Goal: Task Accomplishment & Management: Manage account settings

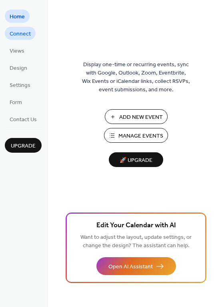
click at [14, 37] on span "Connect" at bounding box center [20, 34] width 21 height 8
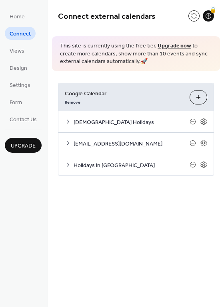
click at [150, 151] on div "[EMAIL_ADDRESS][DOMAIN_NAME]" at bounding box center [135, 143] width 155 height 21
click at [124, 141] on span "[EMAIL_ADDRESS][DOMAIN_NAME]" at bounding box center [131, 144] width 116 height 8
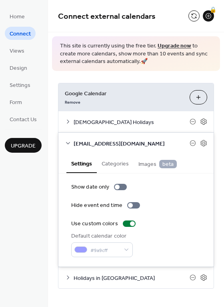
scroll to position [5, 0]
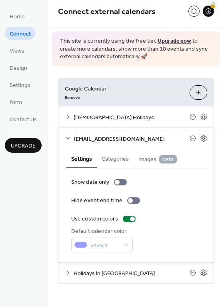
click at [120, 139] on span "[EMAIL_ADDRESS][DOMAIN_NAME]" at bounding box center [131, 139] width 116 height 8
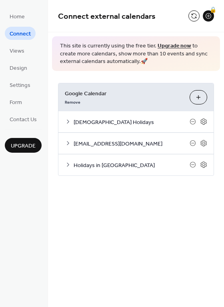
click at [112, 168] on span "Holidays in [GEOGRAPHIC_DATA]" at bounding box center [131, 165] width 116 height 8
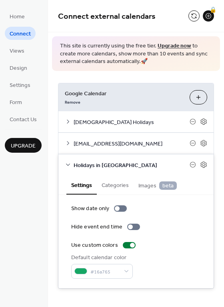
click at [112, 168] on span "Holidays in [GEOGRAPHIC_DATA]" at bounding box center [131, 165] width 116 height 8
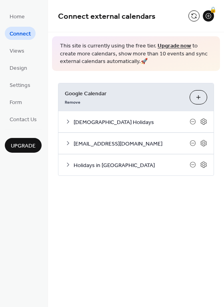
click at [110, 141] on span "[EMAIL_ADDRESS][DOMAIN_NAME]" at bounding box center [131, 144] width 116 height 8
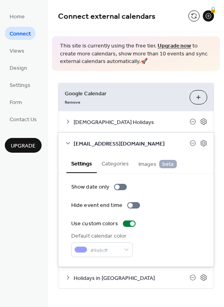
scroll to position [5, 0]
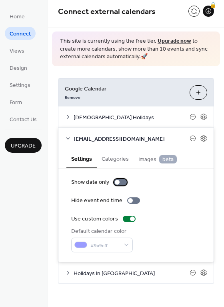
click at [117, 182] on div at bounding box center [117, 182] width 5 height 5
click at [121, 182] on div at bounding box center [123, 182] width 5 height 5
click at [117, 160] on button "Categories" at bounding box center [115, 158] width 37 height 18
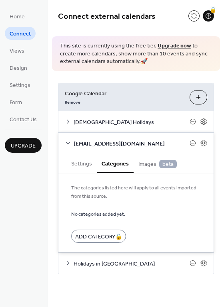
click at [76, 166] on button "Settings" at bounding box center [81, 163] width 30 height 18
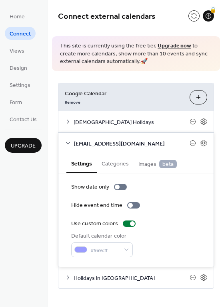
click at [67, 143] on icon at bounding box center [68, 143] width 6 height 6
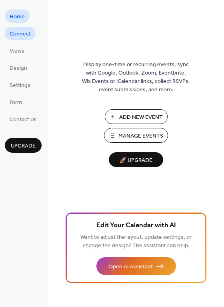
click at [22, 31] on span "Connect" at bounding box center [20, 34] width 21 height 8
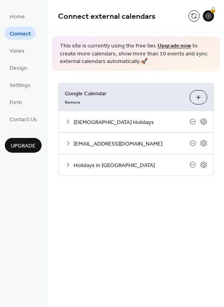
click at [132, 144] on span "[EMAIL_ADDRESS][DOMAIN_NAME]" at bounding box center [131, 144] width 116 height 8
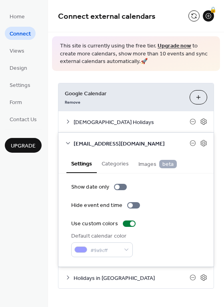
scroll to position [5, 0]
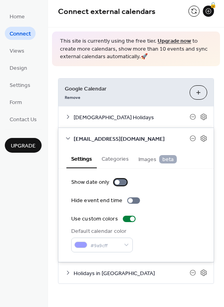
click at [115, 183] on div at bounding box center [117, 182] width 5 height 5
click at [95, 137] on span "[EMAIL_ADDRESS][DOMAIN_NAME]" at bounding box center [131, 139] width 116 height 8
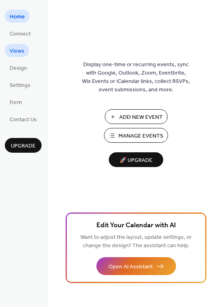
click at [14, 55] on span "Views" at bounding box center [17, 51] width 15 height 8
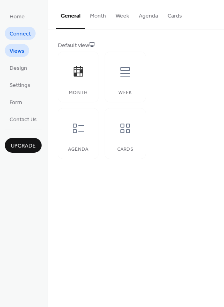
click at [19, 33] on span "Connect" at bounding box center [20, 34] width 21 height 8
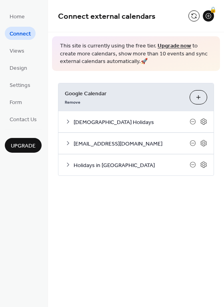
click at [72, 143] on div "[EMAIL_ADDRESS][DOMAIN_NAME]" at bounding box center [135, 143] width 155 height 21
click at [66, 144] on icon at bounding box center [68, 143] width 6 height 6
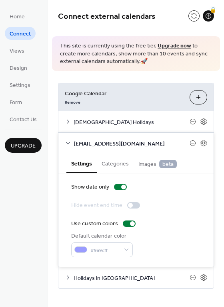
scroll to position [5, 0]
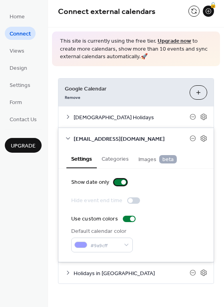
click at [119, 182] on div at bounding box center [120, 182] width 13 height 6
click at [111, 158] on button "Categories" at bounding box center [115, 158] width 37 height 18
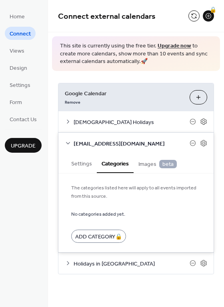
scroll to position [0, 0]
click at [147, 167] on span "Images beta" at bounding box center [157, 164] width 38 height 9
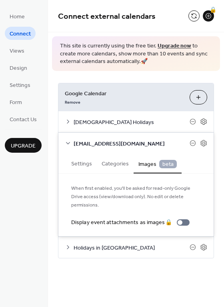
click at [109, 162] on button "Categories" at bounding box center [115, 163] width 37 height 18
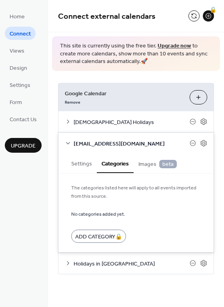
click at [80, 162] on button "Settings" at bounding box center [81, 163] width 30 height 18
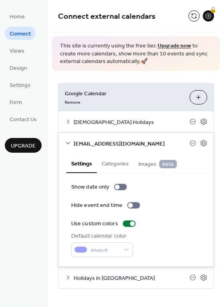
click at [80, 146] on span "[EMAIL_ADDRESS][DOMAIN_NAME]" at bounding box center [131, 144] width 116 height 8
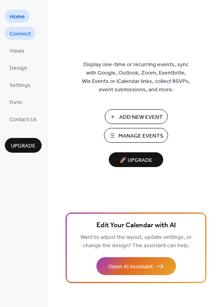
click at [20, 30] on span "Connect" at bounding box center [20, 34] width 21 height 8
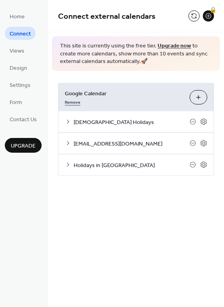
click at [73, 102] on link "Remove" at bounding box center [73, 101] width 16 height 8
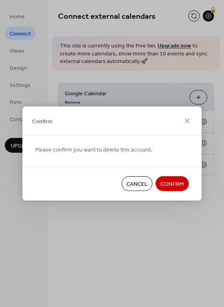
click at [176, 184] on span "Confirm" at bounding box center [172, 184] width 24 height 8
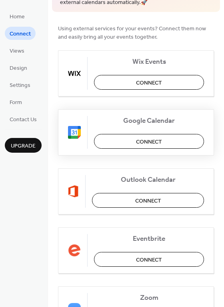
scroll to position [70, 0]
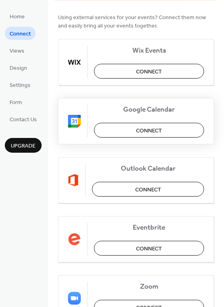
click at [130, 136] on button "Connect" at bounding box center [149, 130] width 110 height 15
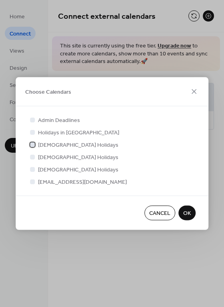
click at [30, 143] on div at bounding box center [32, 145] width 8 height 8
click at [35, 131] on div at bounding box center [32, 132] width 8 height 8
click at [32, 132] on div at bounding box center [32, 132] width 5 height 5
click at [33, 133] on div at bounding box center [32, 132] width 5 height 5
click at [34, 181] on div at bounding box center [32, 181] width 5 height 5
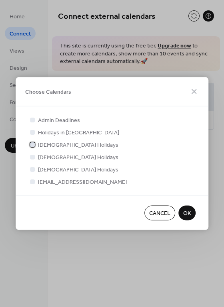
click at [33, 143] on div at bounding box center [32, 144] width 5 height 5
click at [31, 184] on div at bounding box center [32, 181] width 5 height 5
click at [187, 216] on span "OK" at bounding box center [187, 214] width 8 height 8
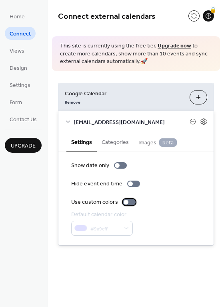
click at [123, 204] on div at bounding box center [125, 202] width 5 height 5
click at [115, 163] on div at bounding box center [117, 165] width 5 height 5
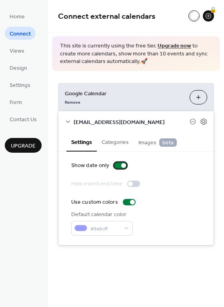
click at [115, 163] on div at bounding box center [120, 165] width 13 height 6
click at [69, 121] on icon at bounding box center [68, 122] width 6 height 6
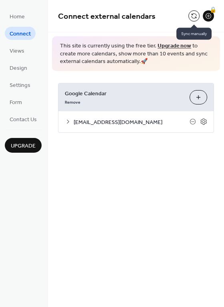
click at [194, 15] on button at bounding box center [193, 15] width 11 height 11
click at [167, 46] on link "Upgrade now" at bounding box center [174, 46] width 34 height 11
